Goal: Unclear: Unclear

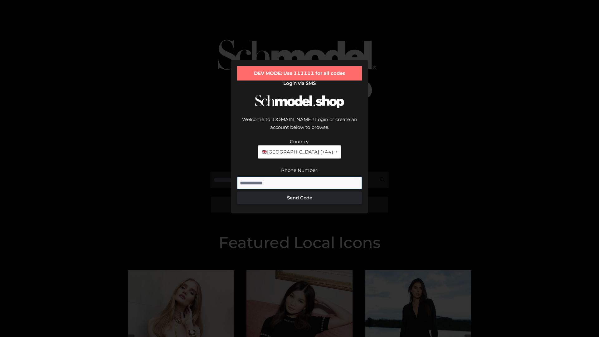
click at [300, 177] on input "Phone Number:" at bounding box center [299, 183] width 125 height 12
type input "**********"
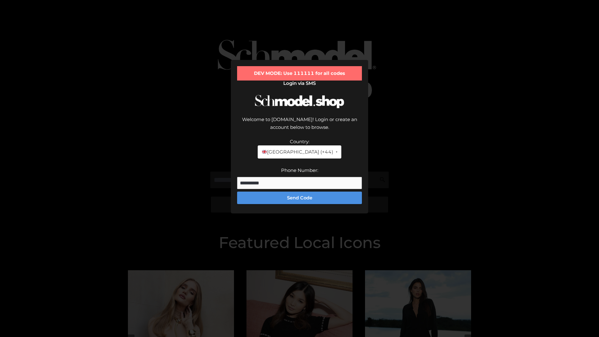
click at [300, 192] on button "Send Code" at bounding box center [299, 198] width 125 height 12
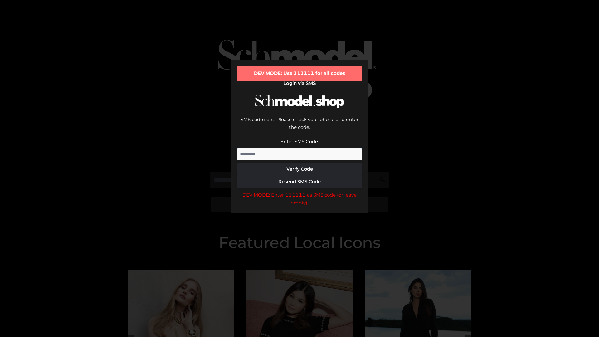
click at [300, 148] on input "Enter SMS Code:" at bounding box center [299, 154] width 125 height 12
type input "******"
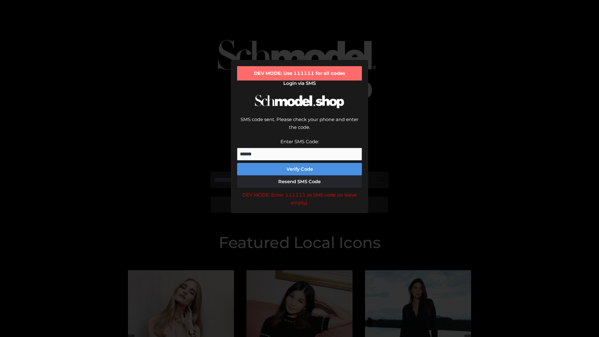
click at [300, 163] on button "Verify Code" at bounding box center [299, 169] width 125 height 12
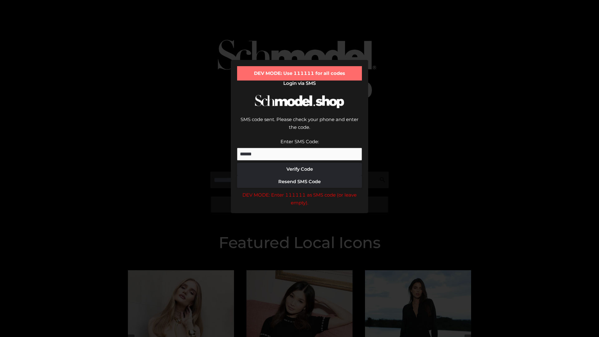
click at [300, 191] on div "DEV MODE: Enter 111111 as SMS code (or leave empty)." at bounding box center [299, 199] width 125 height 16
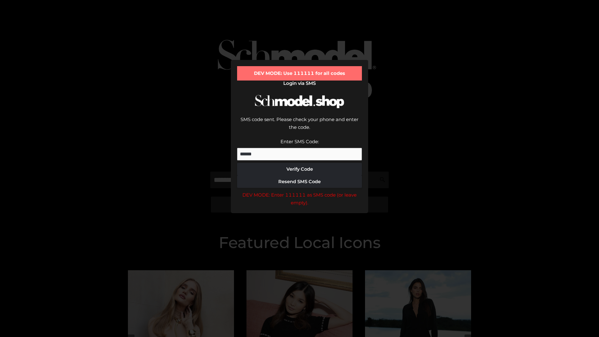
click at [300, 191] on div "DEV MODE: Enter 111111 as SMS code (or leave empty)." at bounding box center [299, 199] width 125 height 16
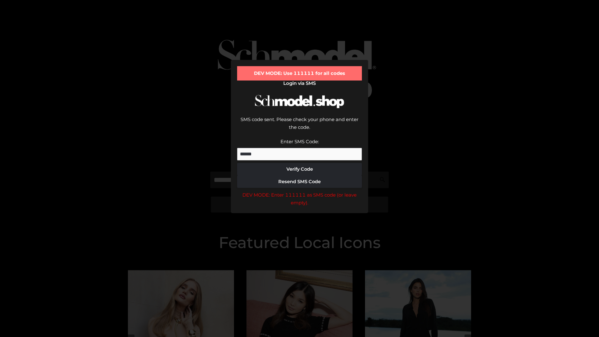
click at [300, 191] on div "DEV MODE: Enter 111111 as SMS code (or leave empty)." at bounding box center [299, 199] width 125 height 16
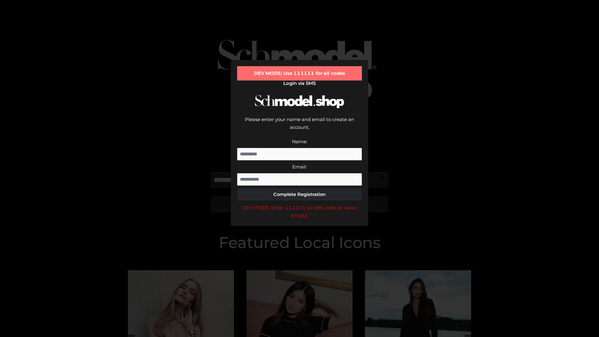
click at [300, 204] on div "DEV MODE: Enter 111111 as SMS code (or leave empty)." at bounding box center [299, 212] width 125 height 16
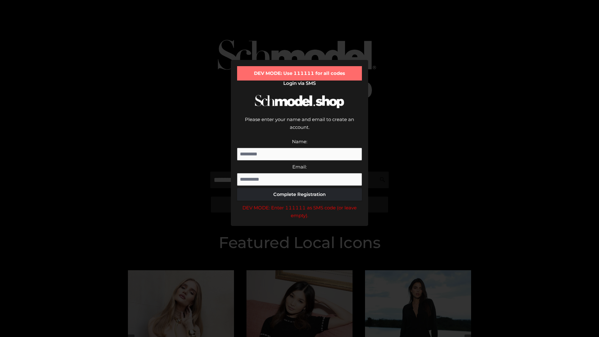
click at [300, 204] on div "DEV MODE: Enter 111111 as SMS code (or leave empty)." at bounding box center [299, 212] width 125 height 16
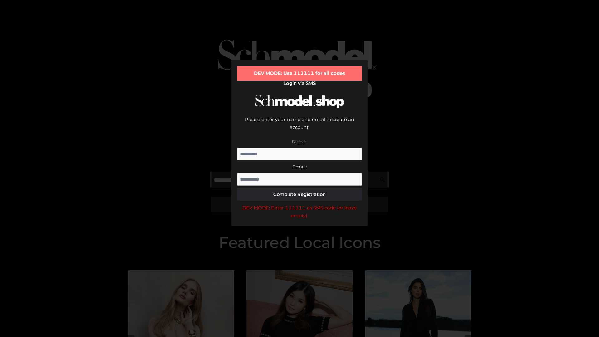
scroll to position [0, 0]
click at [300, 204] on div "DEV MODE: Enter 111111 as SMS code (or leave empty)." at bounding box center [299, 212] width 125 height 16
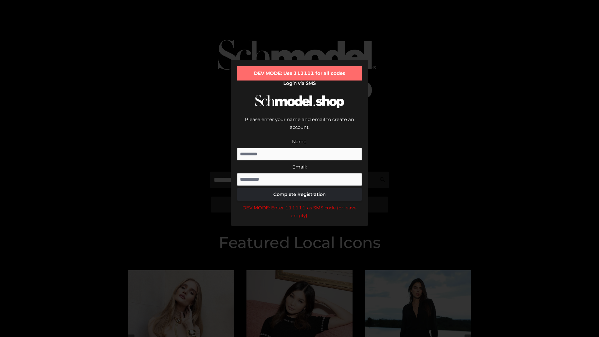
click at [300, 204] on div "DEV MODE: Enter 111111 as SMS code (or leave empty)." at bounding box center [299, 212] width 125 height 16
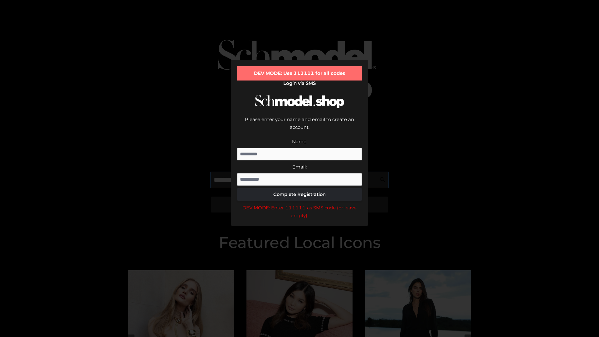
scroll to position [0, 38]
click at [300, 204] on div "DEV MODE: Enter 111111 as SMS code (or leave empty)." at bounding box center [299, 212] width 125 height 16
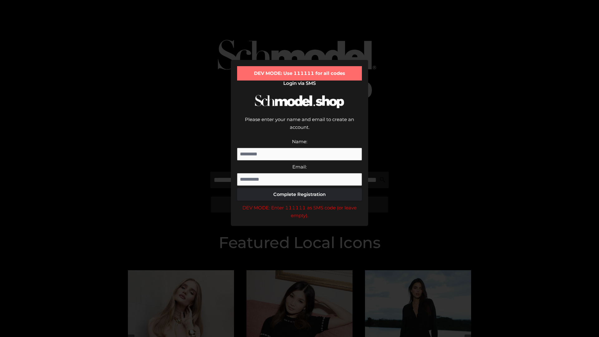
click at [300, 204] on div "DEV MODE: Enter 111111 as SMS code (or leave empty)." at bounding box center [299, 212] width 125 height 16
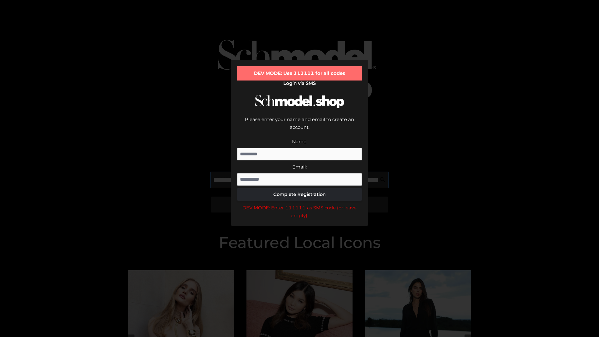
scroll to position [0, 77]
click at [300, 204] on div "DEV MODE: Enter 111111 as SMS code (or leave empty)." at bounding box center [299, 212] width 125 height 16
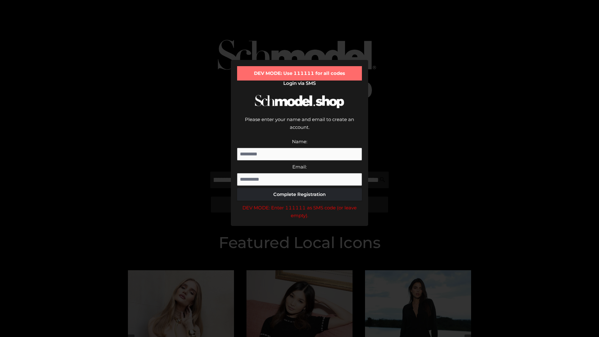
click at [300, 204] on div "DEV MODE: Enter 111111 as SMS code (or leave empty)." at bounding box center [299, 212] width 125 height 16
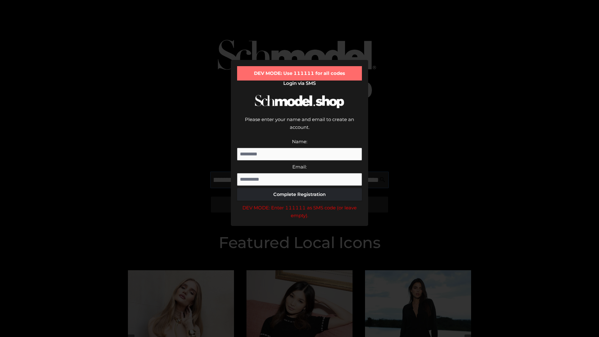
scroll to position [0, 113]
click at [300, 204] on div "DEV MODE: Enter 111111 as SMS code (or leave empty)." at bounding box center [299, 212] width 125 height 16
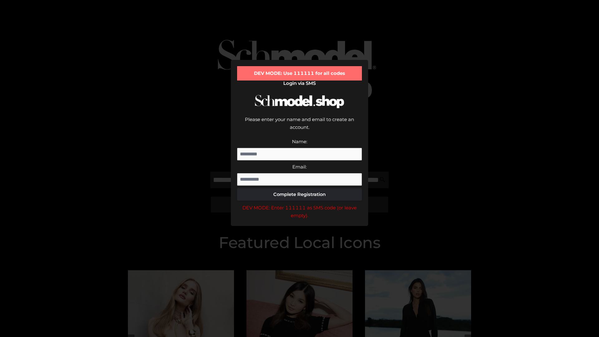
click at [300, 204] on div "DEV MODE: Enter 111111 as SMS code (or leave empty)." at bounding box center [299, 212] width 125 height 16
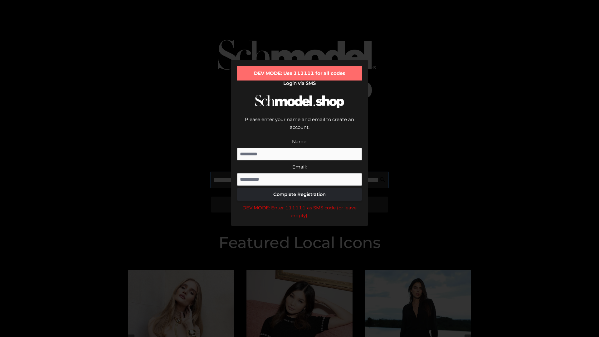
scroll to position [0, 151]
click at [300, 204] on div "DEV MODE: Enter 111111 as SMS code (or leave empty)." at bounding box center [299, 212] width 125 height 16
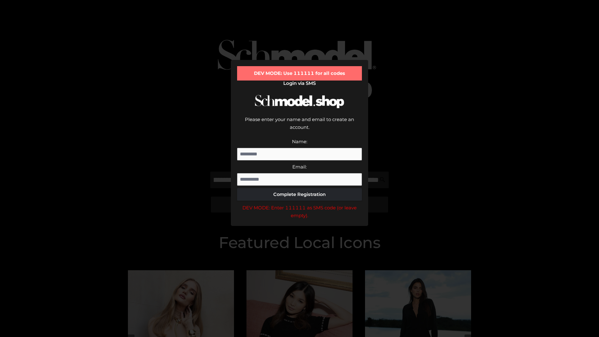
click at [300, 204] on div "DEV MODE: Enter 111111 as SMS code (or leave empty)." at bounding box center [299, 212] width 125 height 16
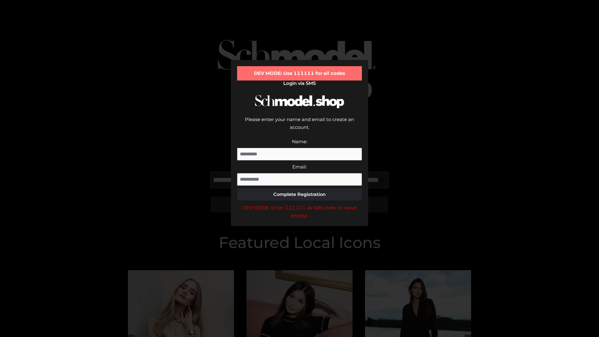
scroll to position [0, 190]
click at [300, 204] on div "DEV MODE: Enter 111111 as SMS code (or leave empty)." at bounding box center [299, 212] width 125 height 16
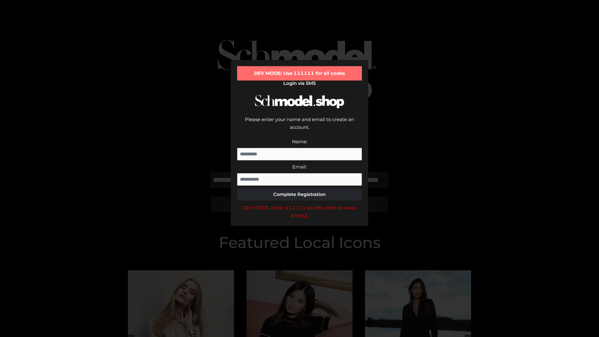
click at [300, 204] on div "DEV MODE: Enter 111111 as SMS code (or leave empty)." at bounding box center [299, 212] width 125 height 16
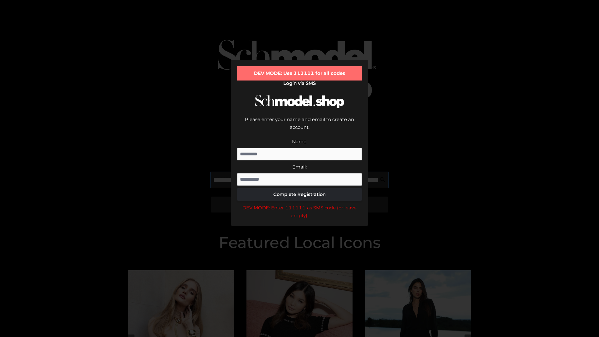
scroll to position [0, 226]
click at [300, 204] on div "DEV MODE: Enter 111111 as SMS code (or leave empty)." at bounding box center [299, 212] width 125 height 16
type input "**********"
